Goal: Information Seeking & Learning: Compare options

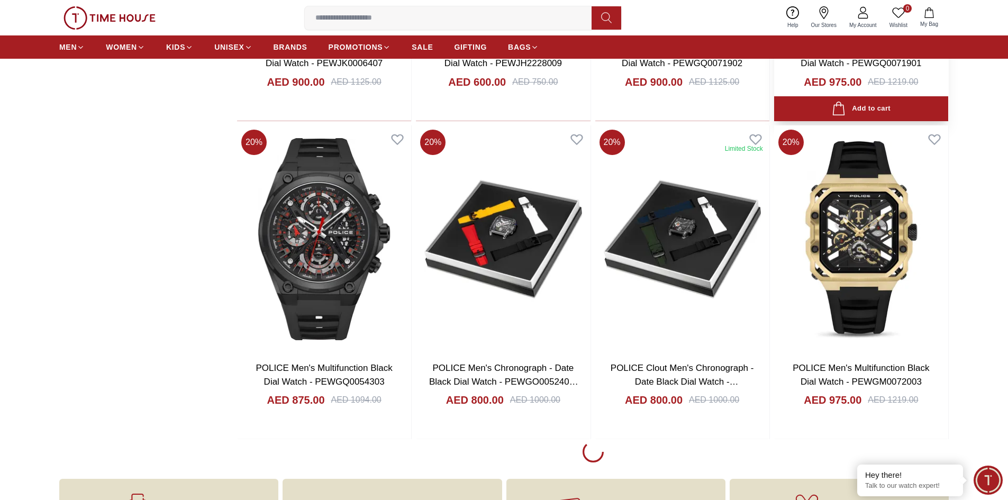
scroll to position [1323, 0]
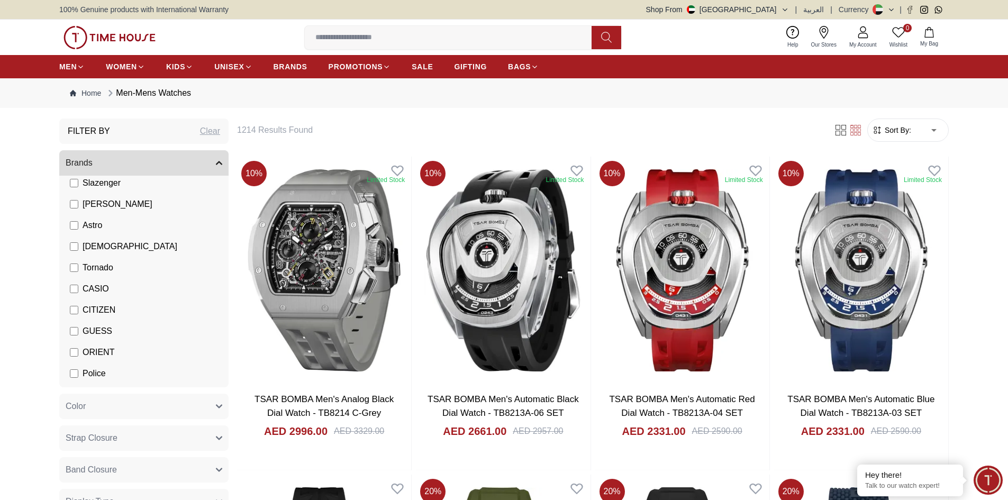
scroll to position [108, 0]
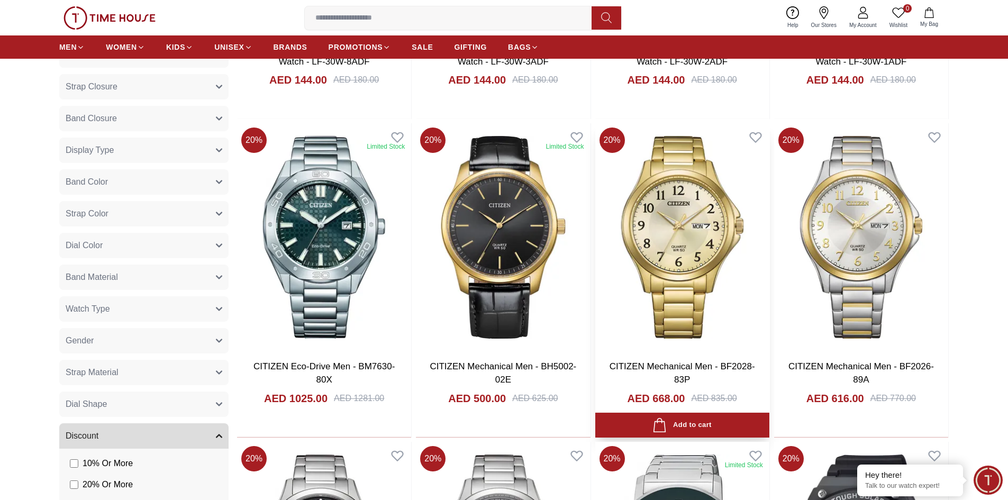
scroll to position [370, 0]
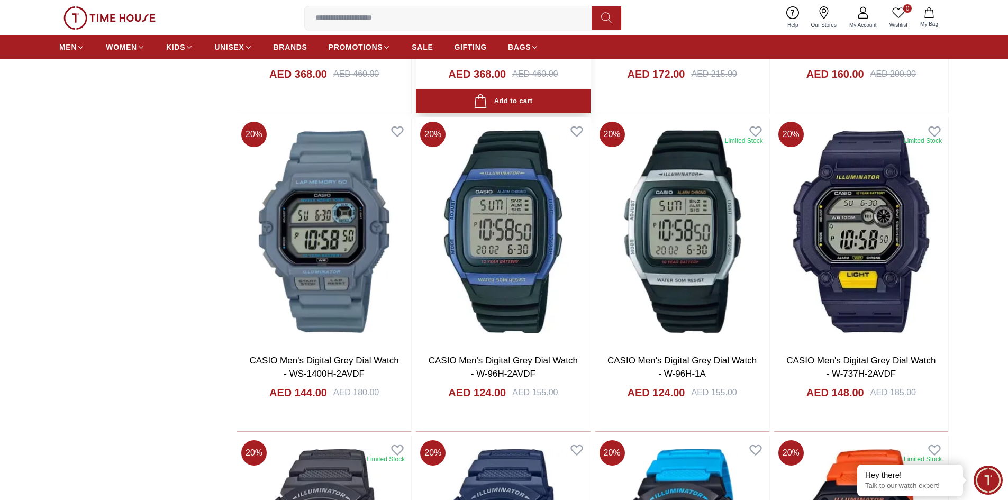
scroll to position [3545, 0]
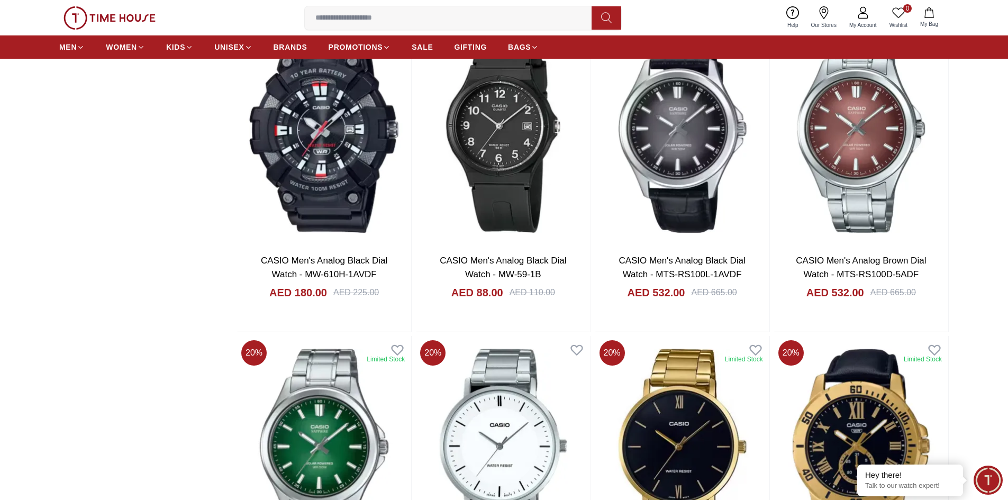
scroll to position [4497, 0]
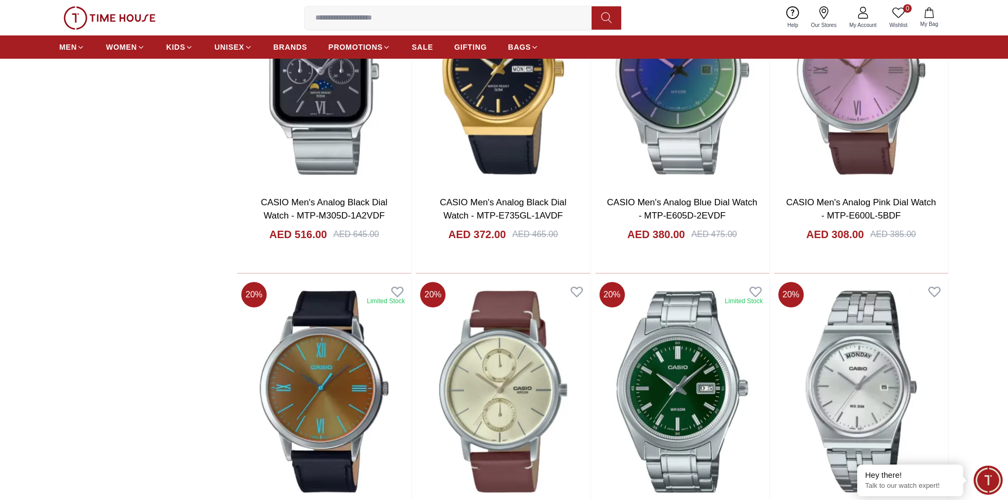
scroll to position [5608, 0]
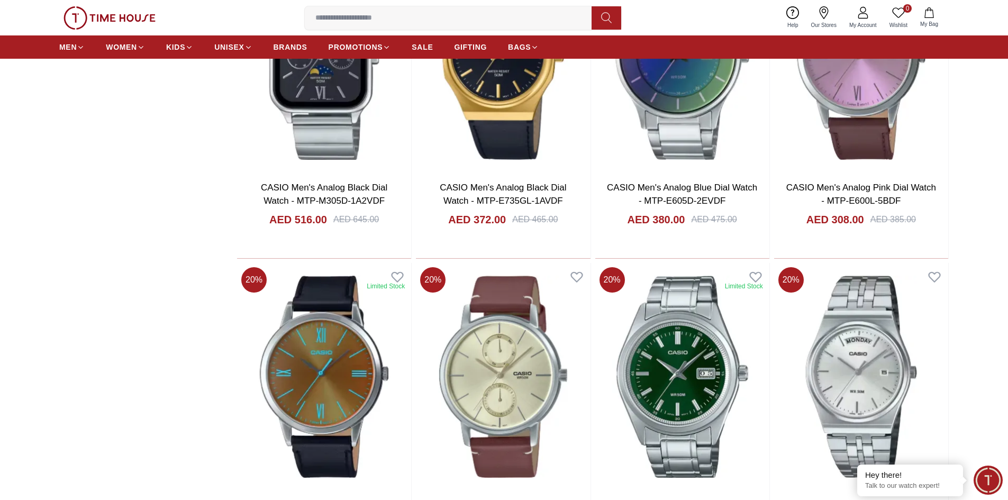
scroll to position [4497, 0]
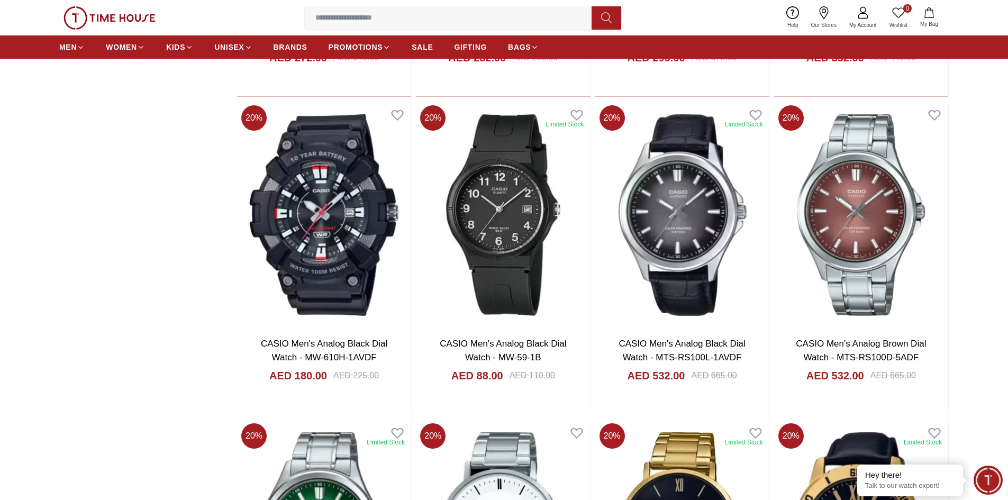
scroll to position [4656, 0]
